Goal: Information Seeking & Learning: Learn about a topic

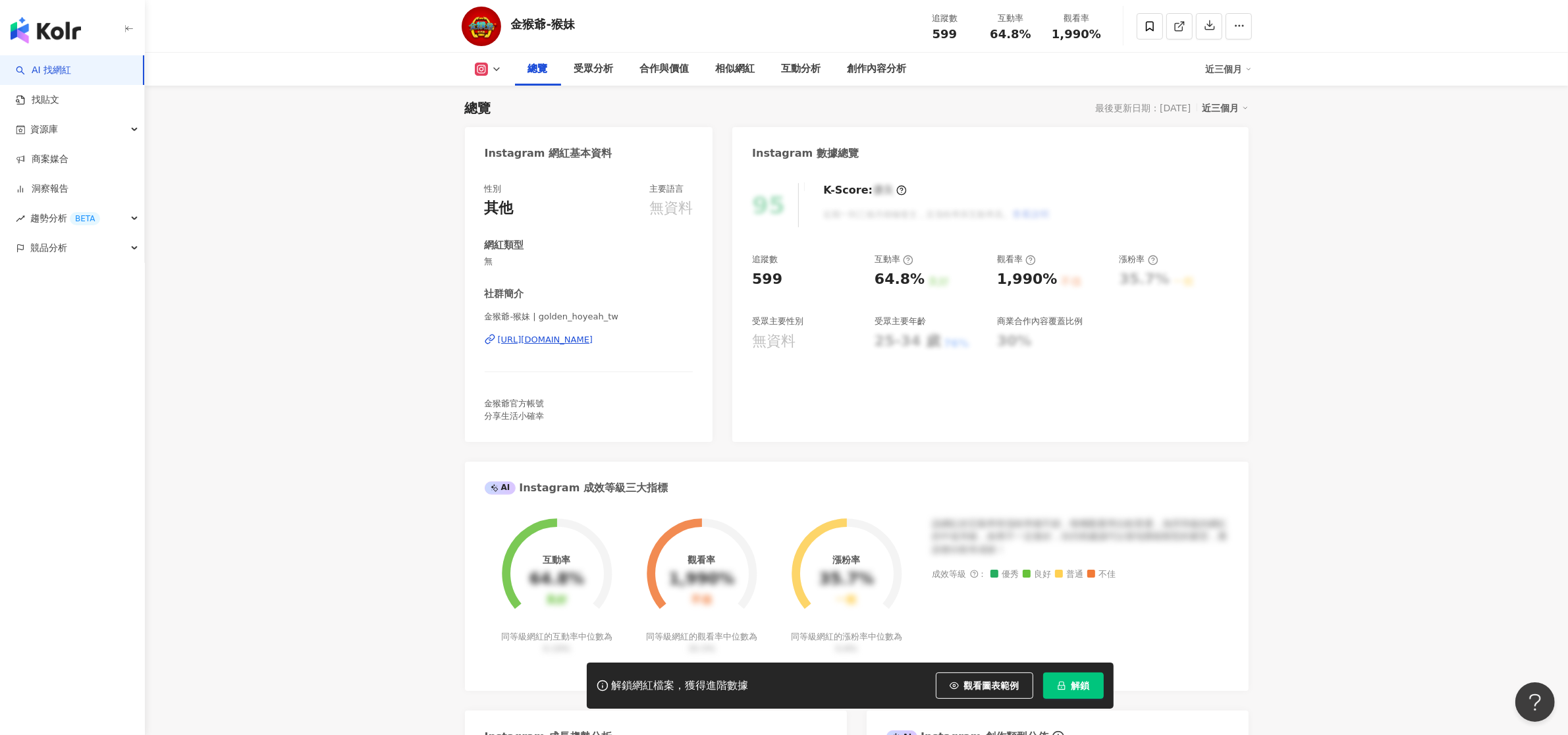
click at [1074, 686] on span "解鎖" at bounding box center [1081, 685] width 18 height 11
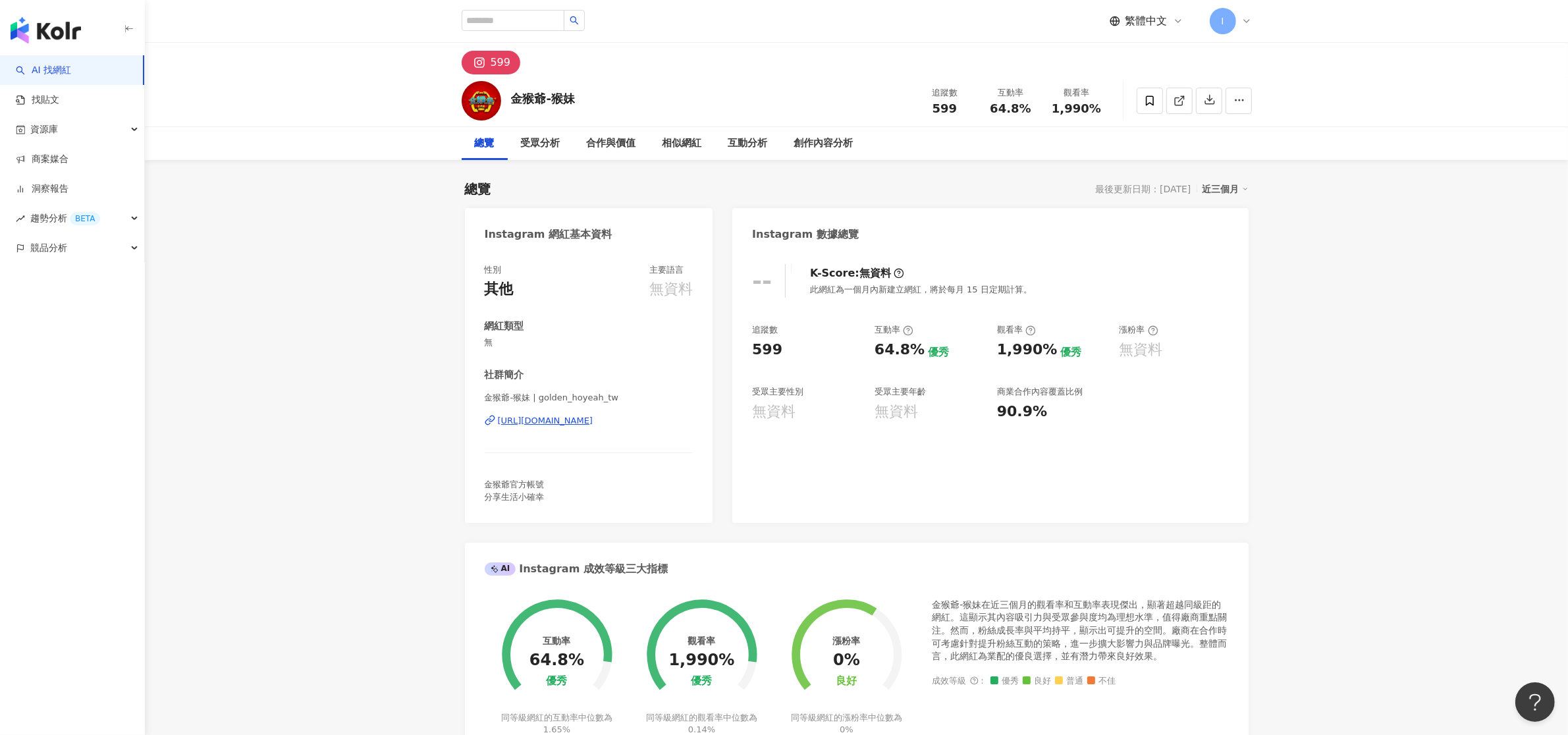
click at [1236, 184] on div "近三個月" at bounding box center [1226, 188] width 46 height 17
click at [1235, 237] on link "近六個月" at bounding box center [1232, 242] width 37 height 15
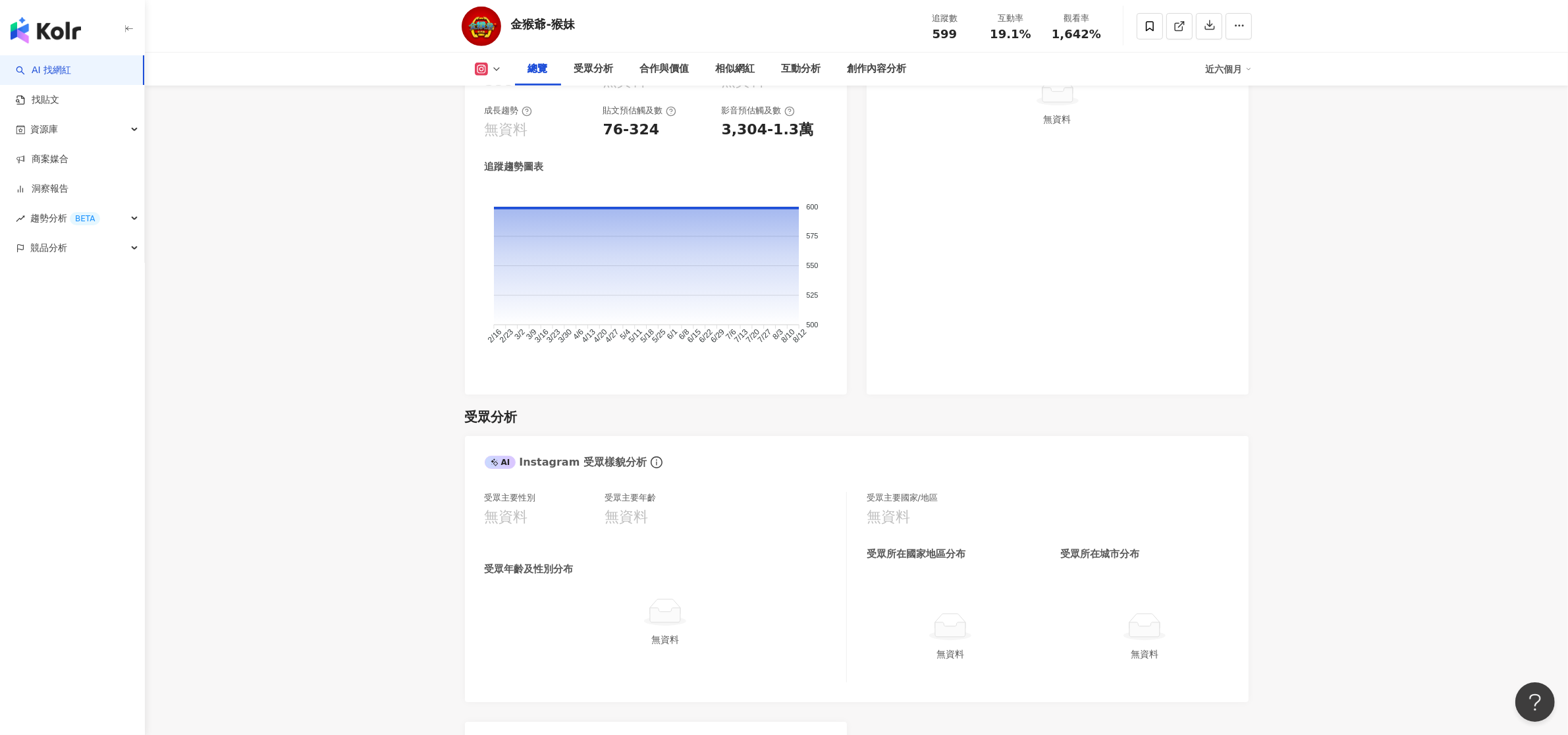
scroll to position [472, 0]
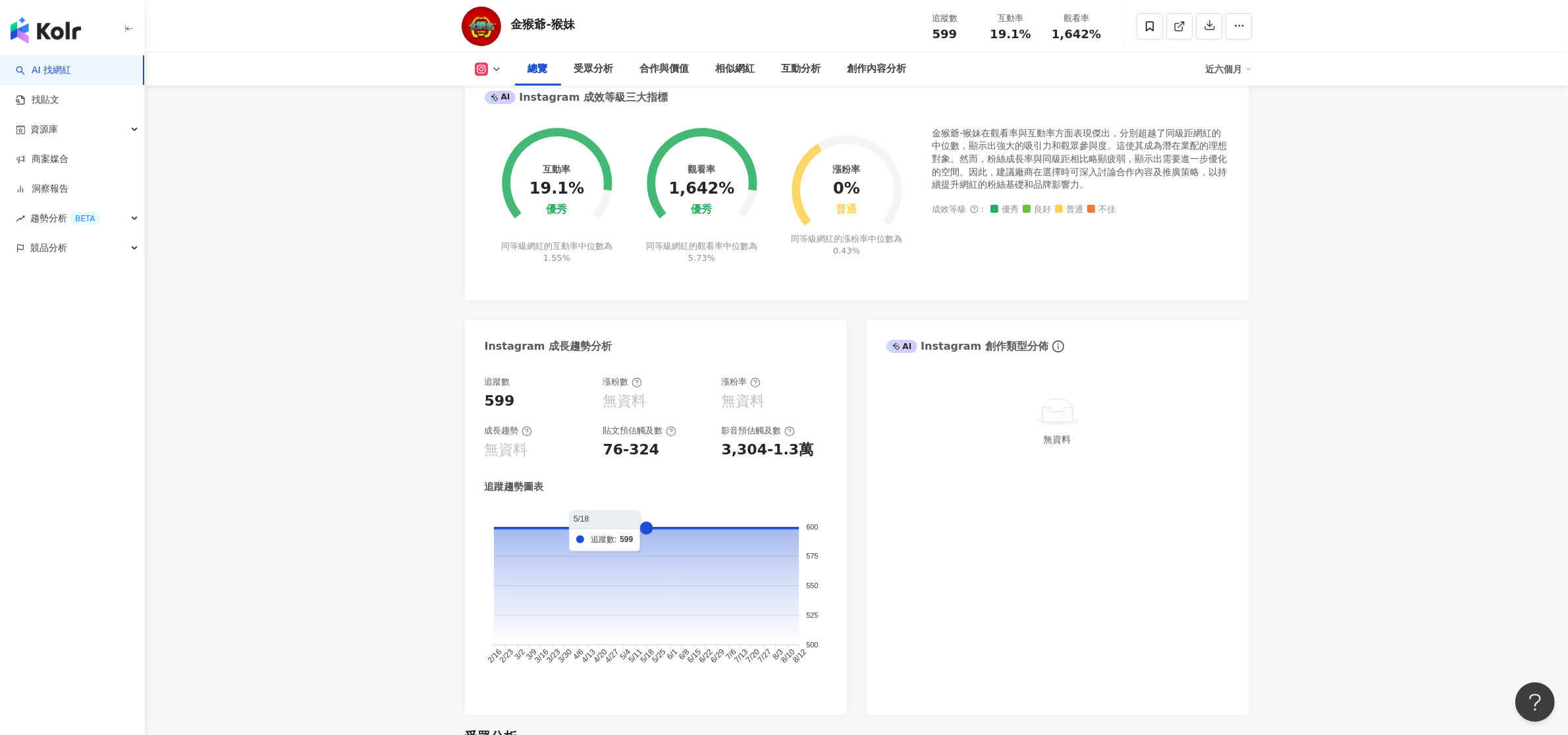
click at [647, 593] on foreignobject at bounding box center [656, 596] width 343 height 178
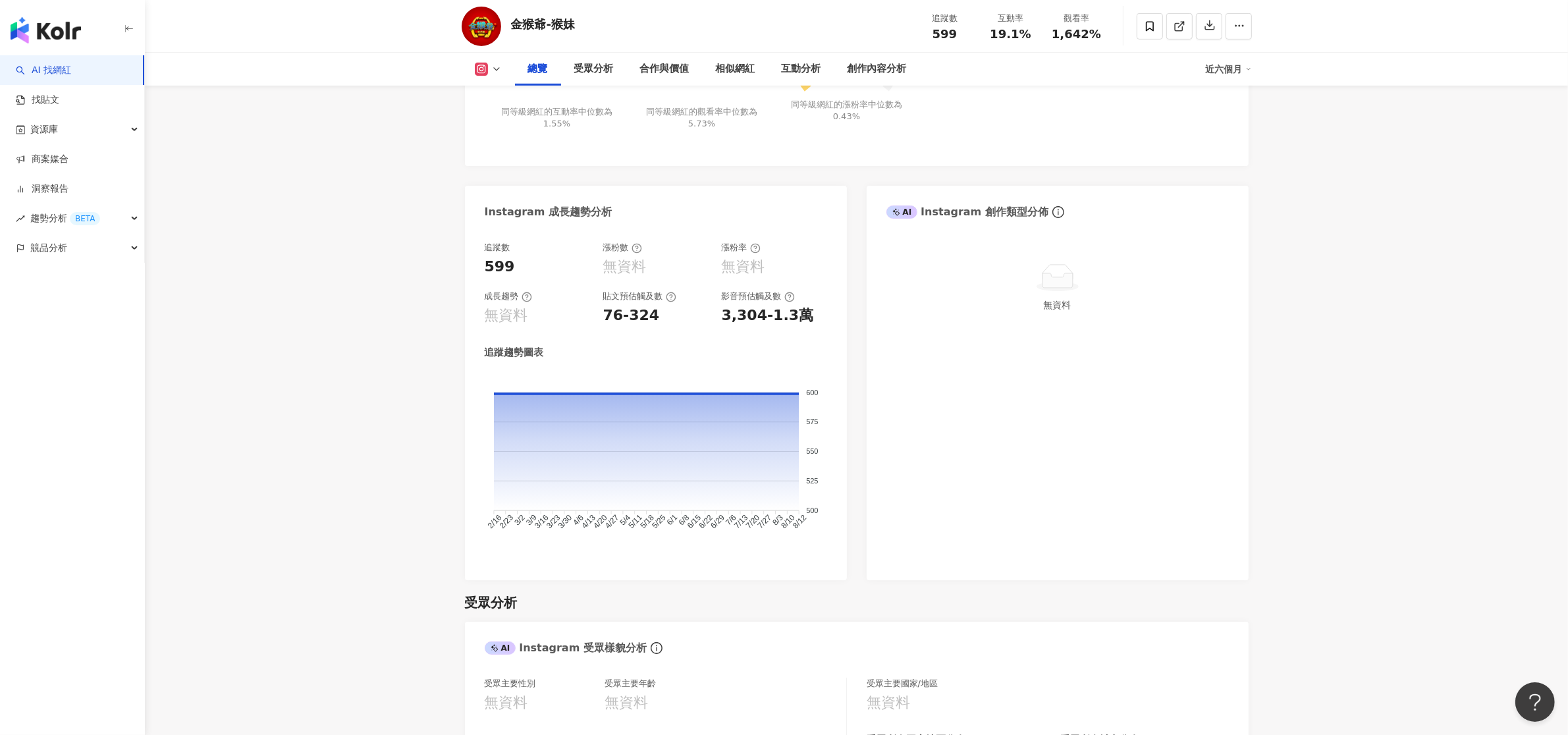
scroll to position [600, 0]
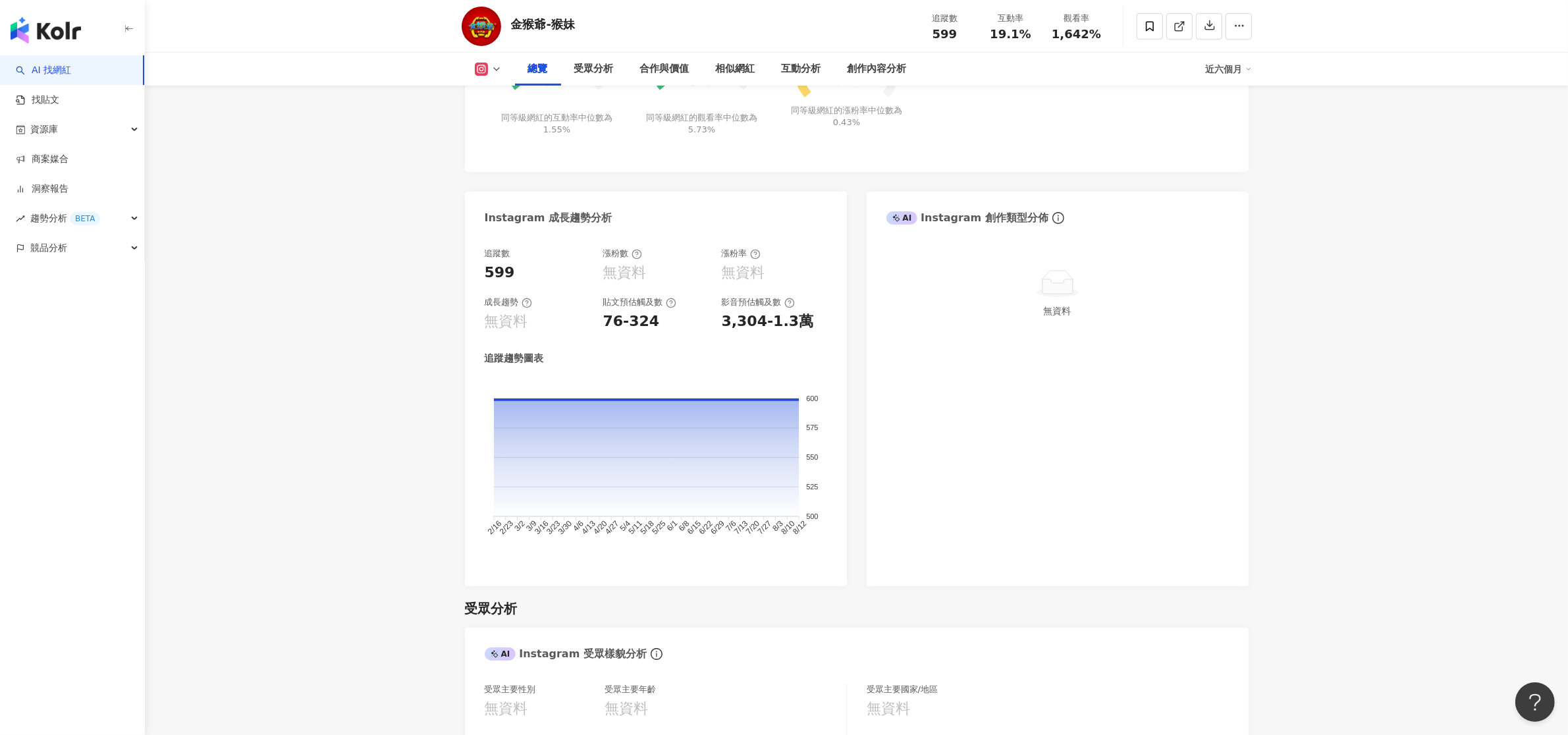
click at [494, 275] on div "599" at bounding box center [500, 273] width 30 height 20
click at [963, 441] on div "無資料" at bounding box center [1058, 411] width 382 height 352
